Goal: Find specific page/section: Find specific page/section

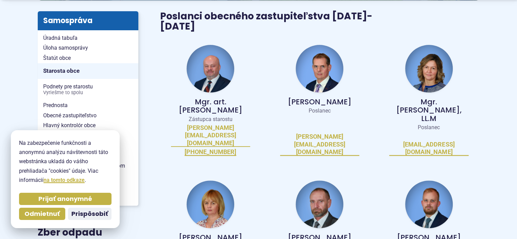
scroll to position [177, 0]
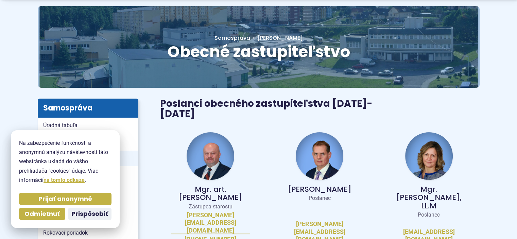
scroll to position [68, 0]
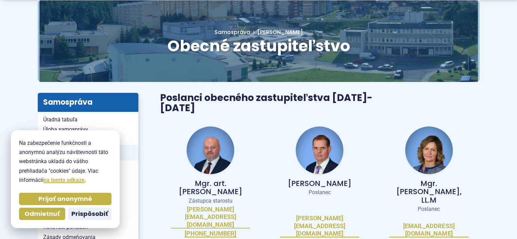
click at [431, 159] on img at bounding box center [429, 150] width 48 height 48
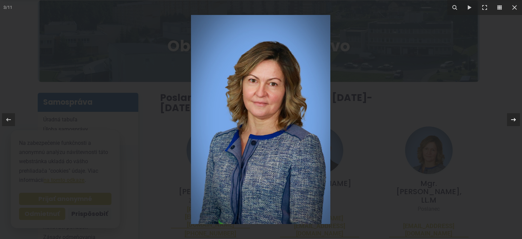
click at [505, 122] on button at bounding box center [510, 120] width 24 height 34
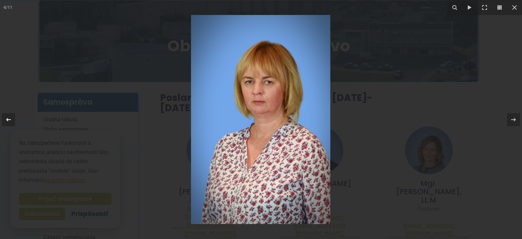
click at [11, 118] on icon at bounding box center [8, 119] width 8 height 8
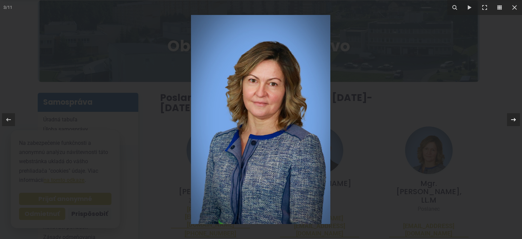
click at [510, 120] on icon at bounding box center [513, 119] width 8 height 8
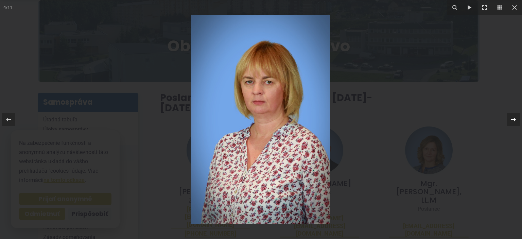
click at [510, 120] on icon at bounding box center [513, 119] width 8 height 8
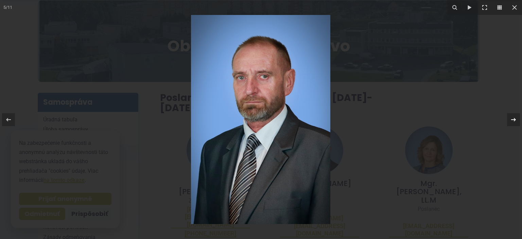
click at [510, 120] on icon at bounding box center [513, 119] width 8 height 8
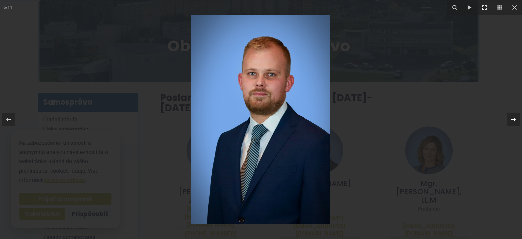
click at [510, 120] on icon at bounding box center [513, 119] width 8 height 8
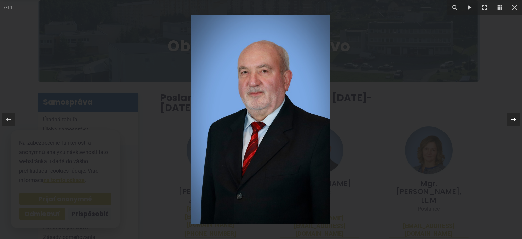
click at [510, 120] on icon at bounding box center [513, 119] width 8 height 8
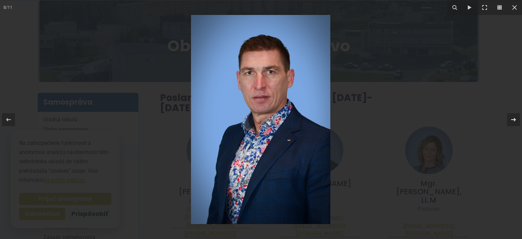
click at [510, 120] on icon at bounding box center [513, 119] width 8 height 8
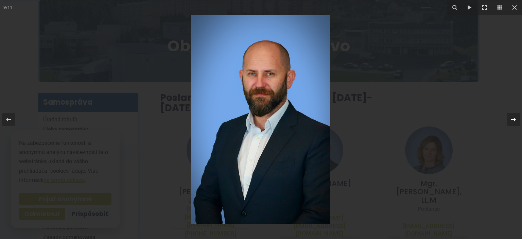
click at [510, 120] on icon at bounding box center [513, 119] width 8 height 8
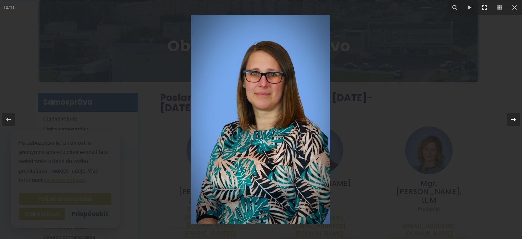
click at [510, 120] on icon at bounding box center [513, 119] width 8 height 8
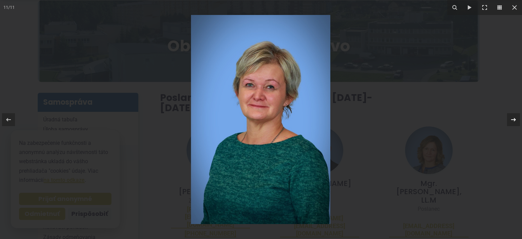
click at [510, 120] on icon at bounding box center [513, 119] width 8 height 8
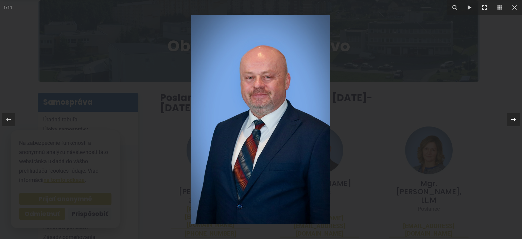
click at [510, 120] on icon at bounding box center [513, 119] width 8 height 8
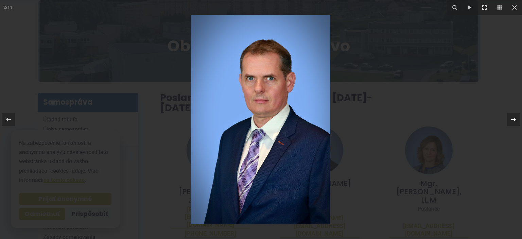
click at [510, 120] on icon at bounding box center [513, 119] width 8 height 8
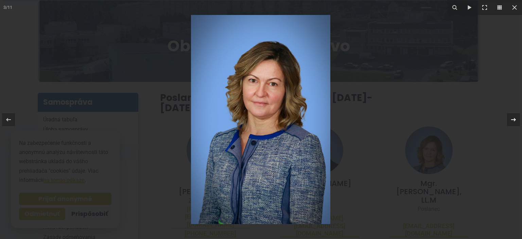
click at [510, 121] on icon at bounding box center [513, 119] width 8 height 8
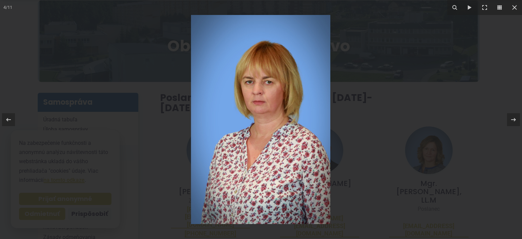
click at [490, 113] on div at bounding box center [261, 119] width 522 height 239
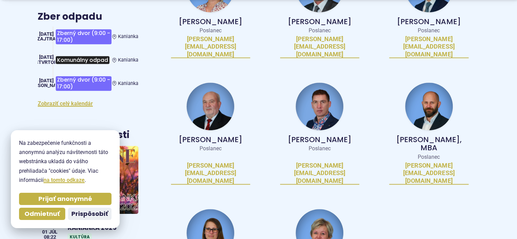
scroll to position [366, 0]
